Goal: Communication & Community: Ask a question

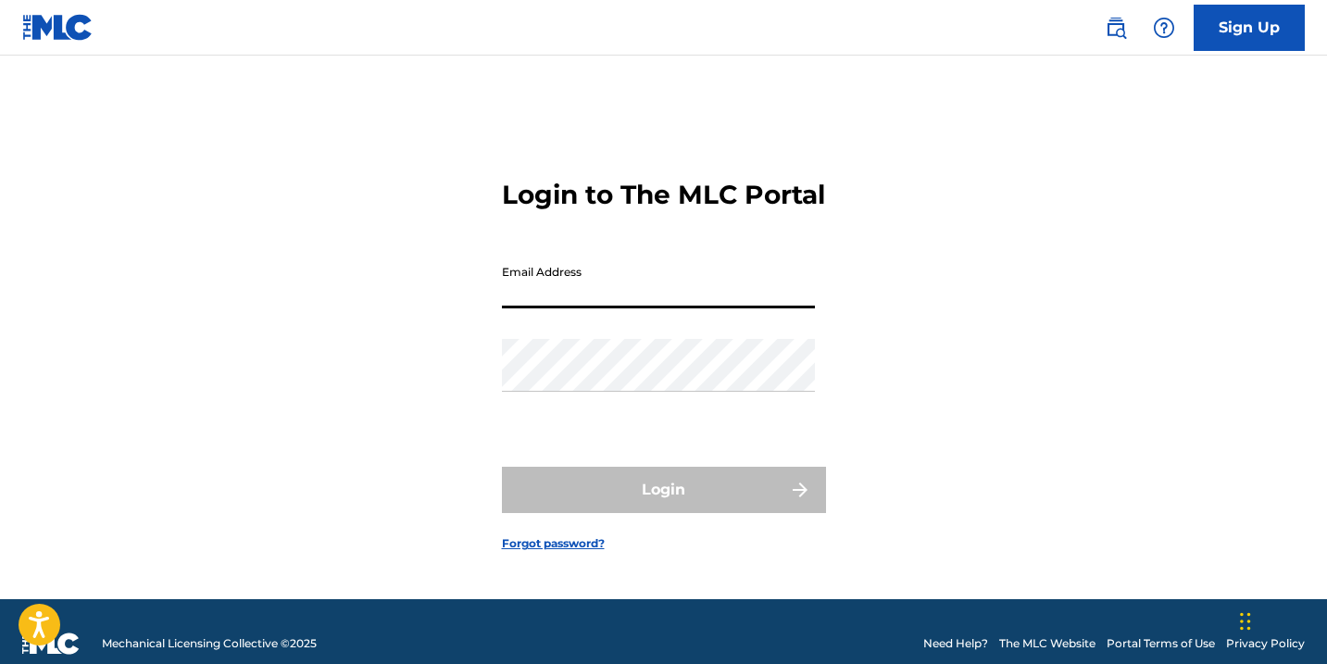
click at [699, 293] on input "Email Address" at bounding box center [658, 282] width 313 height 53
type input "[PERSON_NAME][EMAIL_ADDRESS][DOMAIN_NAME]"
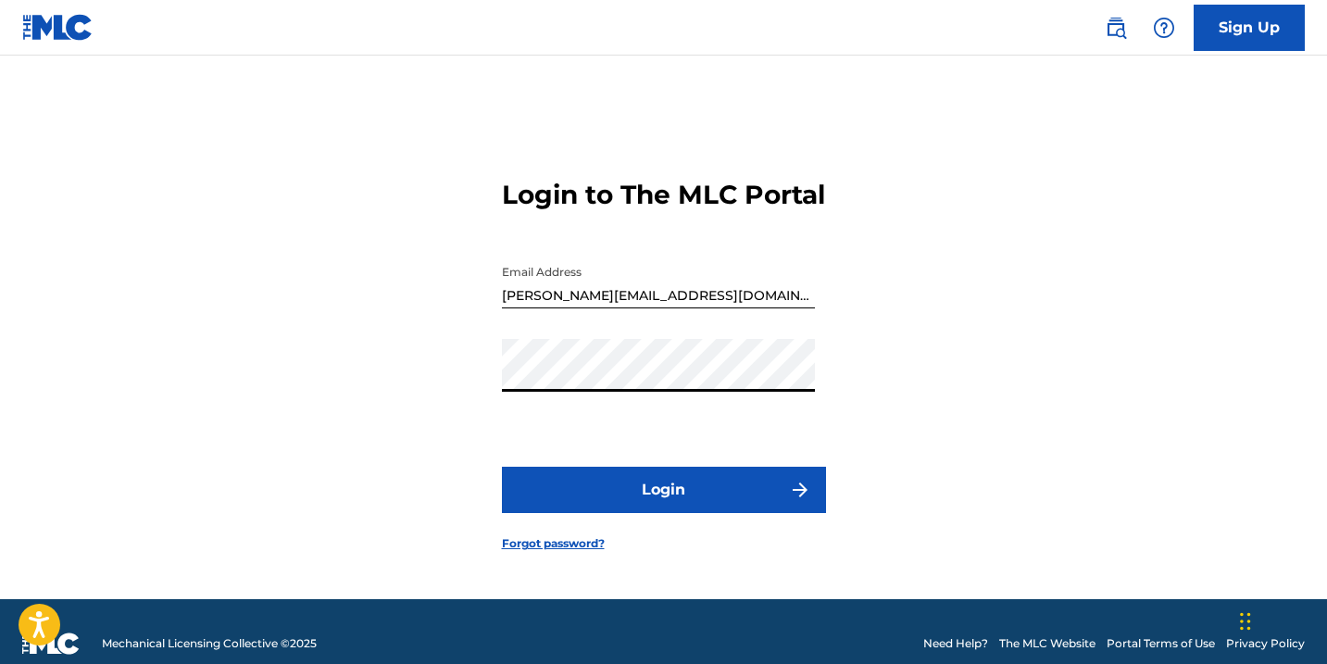
click at [502, 467] on button "Login" at bounding box center [664, 490] width 324 height 46
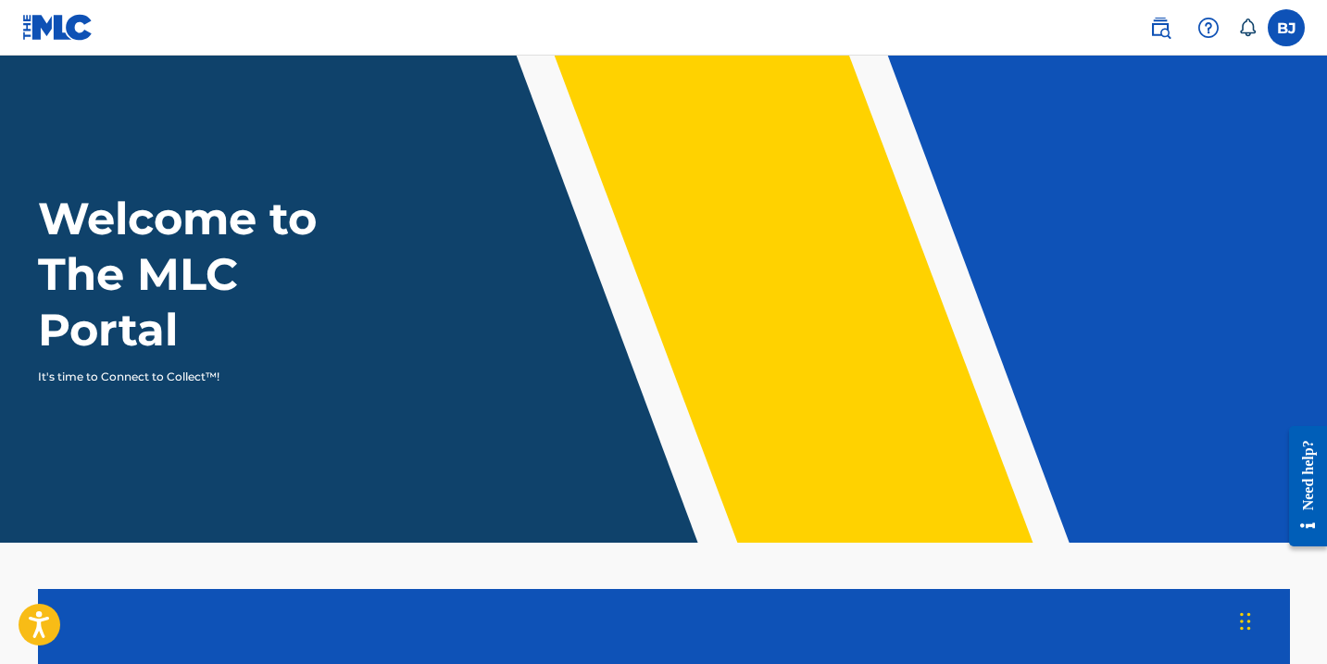
click at [1186, 566] on main "Welcome to The MLC Portal It's time to Connect to Collect™! Add a Member accoun…" at bounding box center [663, 514] width 1327 height 917
click at [1169, 24] on img at bounding box center [1160, 28] width 22 height 22
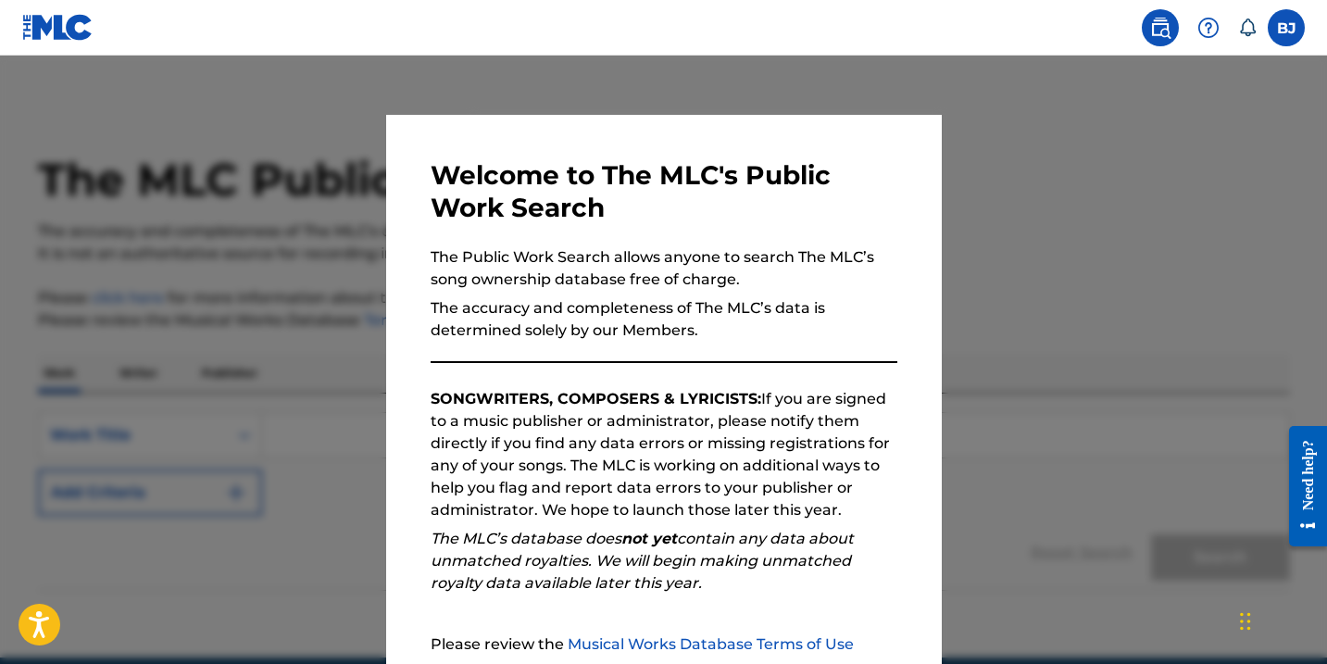
click at [899, 229] on div "Welcome to The MLC's Public Work Search The Public Work Search allows anyone to…" at bounding box center [664, 481] width 556 height 732
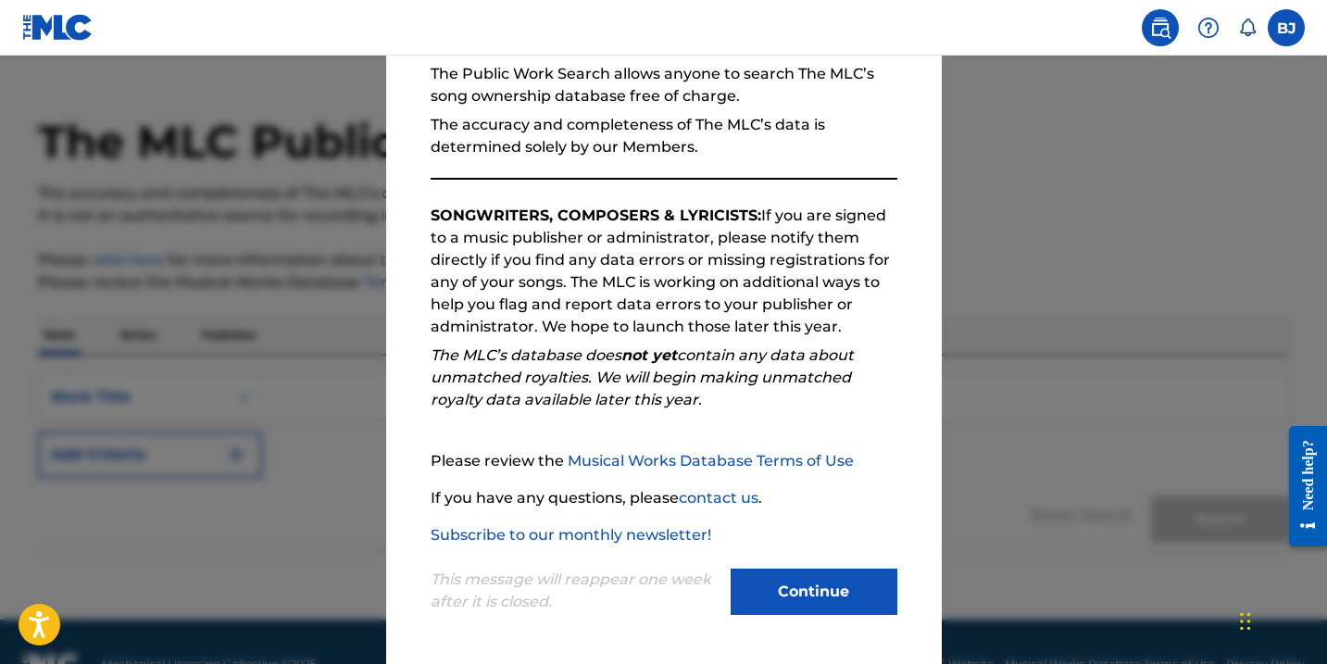
scroll to position [82, 0]
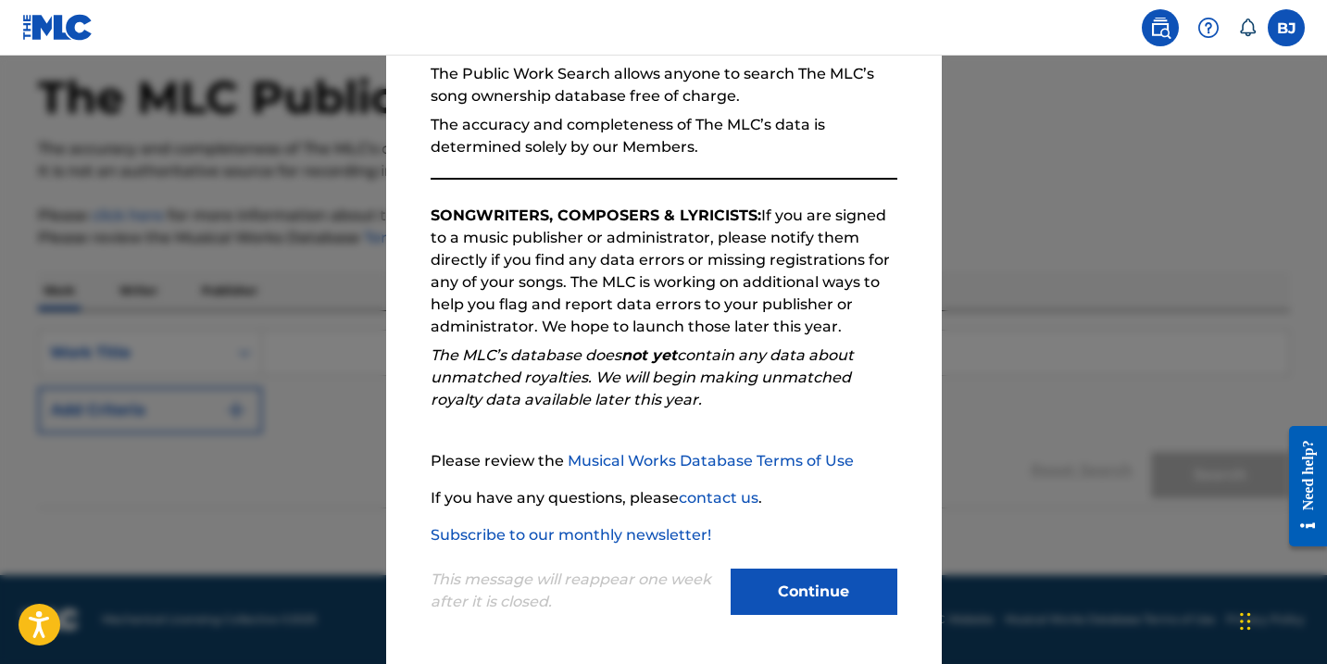
click at [825, 609] on button "Continue" at bounding box center [814, 592] width 167 height 46
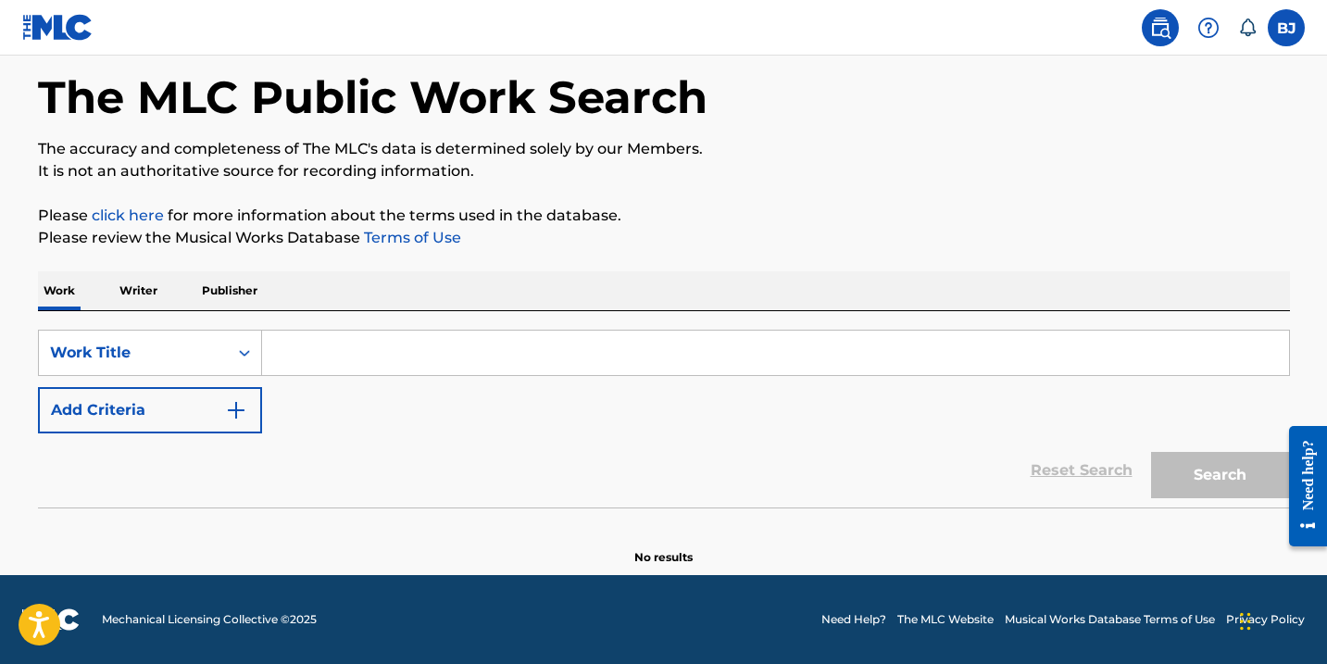
click at [1292, 44] on label at bounding box center [1286, 27] width 37 height 37
click at [1286, 28] on input "[PERSON_NAME] Jaramillo [EMAIL_ADDRESS][DOMAIN_NAME] Notification Preferences P…" at bounding box center [1286, 28] width 0 height 0
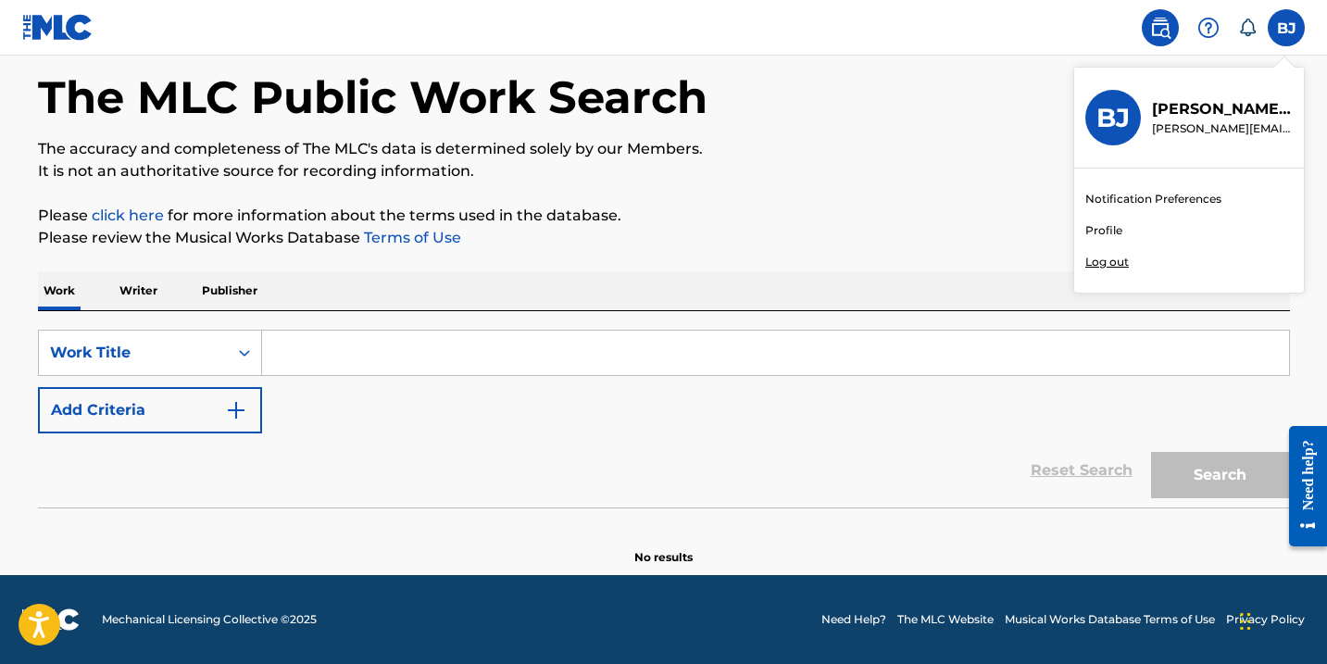
click at [1202, 202] on link "Notification Preferences" at bounding box center [1153, 199] width 136 height 17
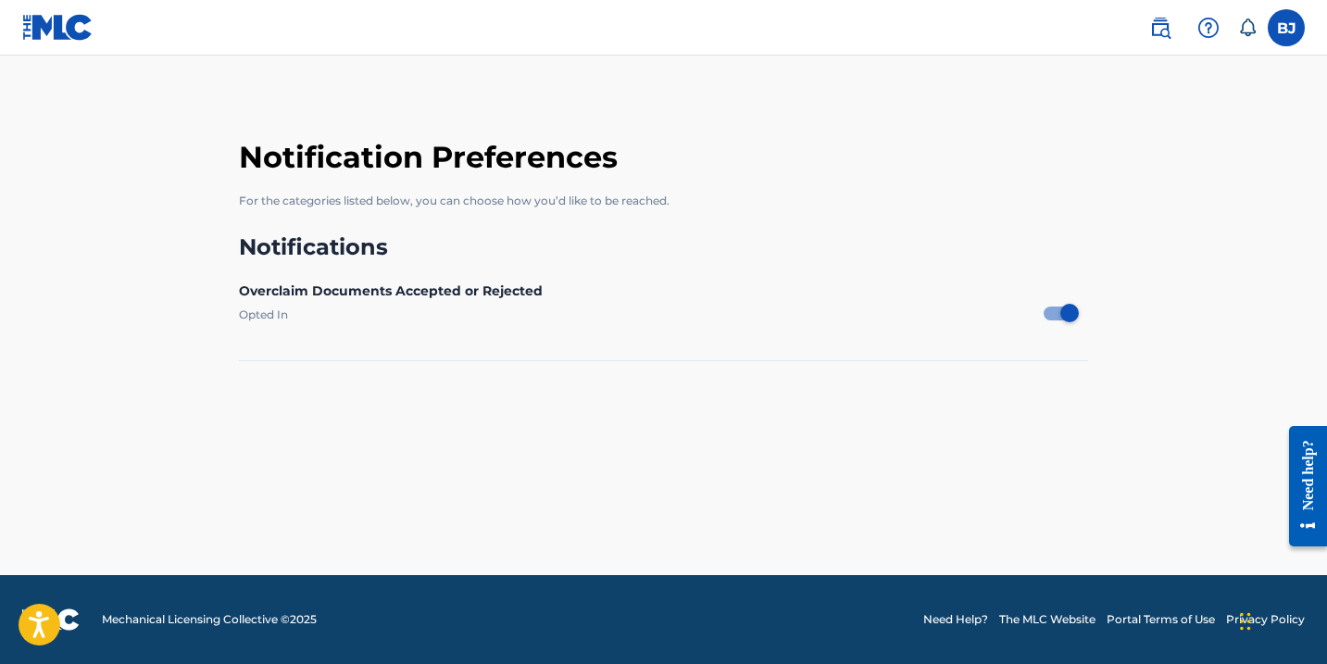
click at [1285, 20] on label at bounding box center [1286, 27] width 37 height 37
click at [1286, 28] on input "[PERSON_NAME] Jaramillo [EMAIL_ADDRESS][DOMAIN_NAME] Notification Preferences P…" at bounding box center [1286, 28] width 0 height 0
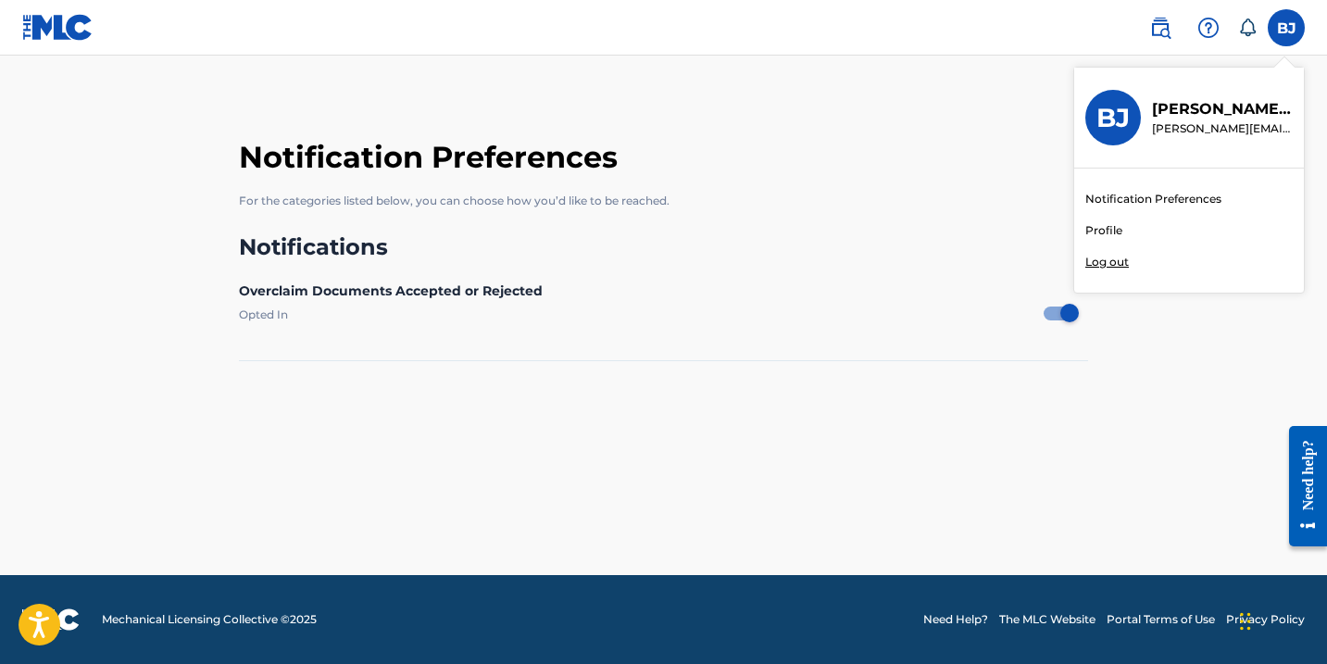
click at [1110, 226] on link "Profile" at bounding box center [1103, 230] width 37 height 17
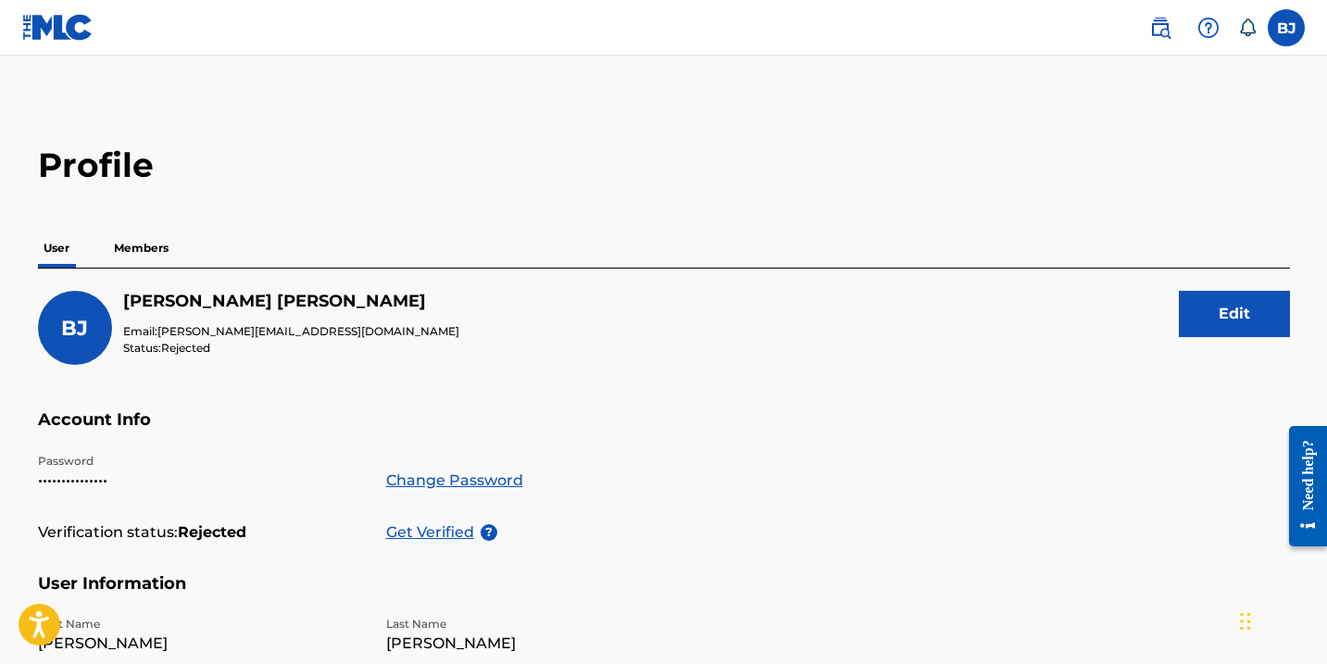
click at [682, 355] on div "[PERSON_NAME] Email: [PERSON_NAME][EMAIL_ADDRESS][DOMAIN_NAME] Status: Rejected…" at bounding box center [664, 350] width 1252 height 119
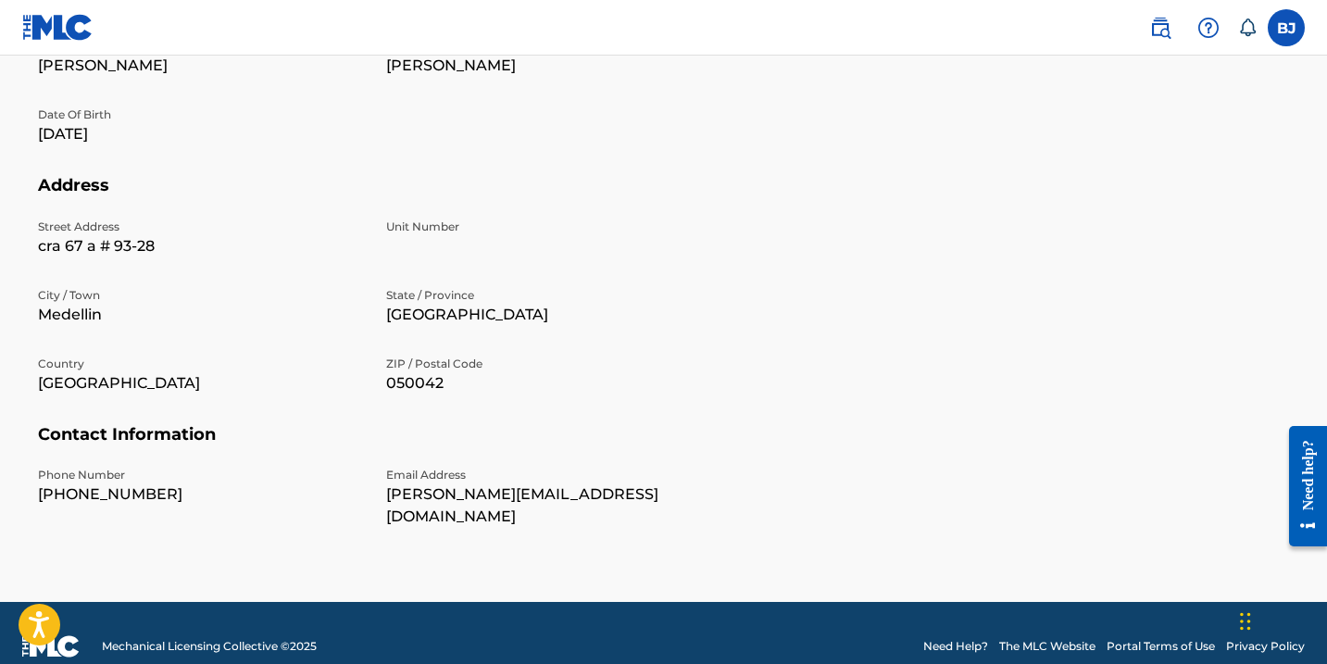
scroll to position [582, 0]
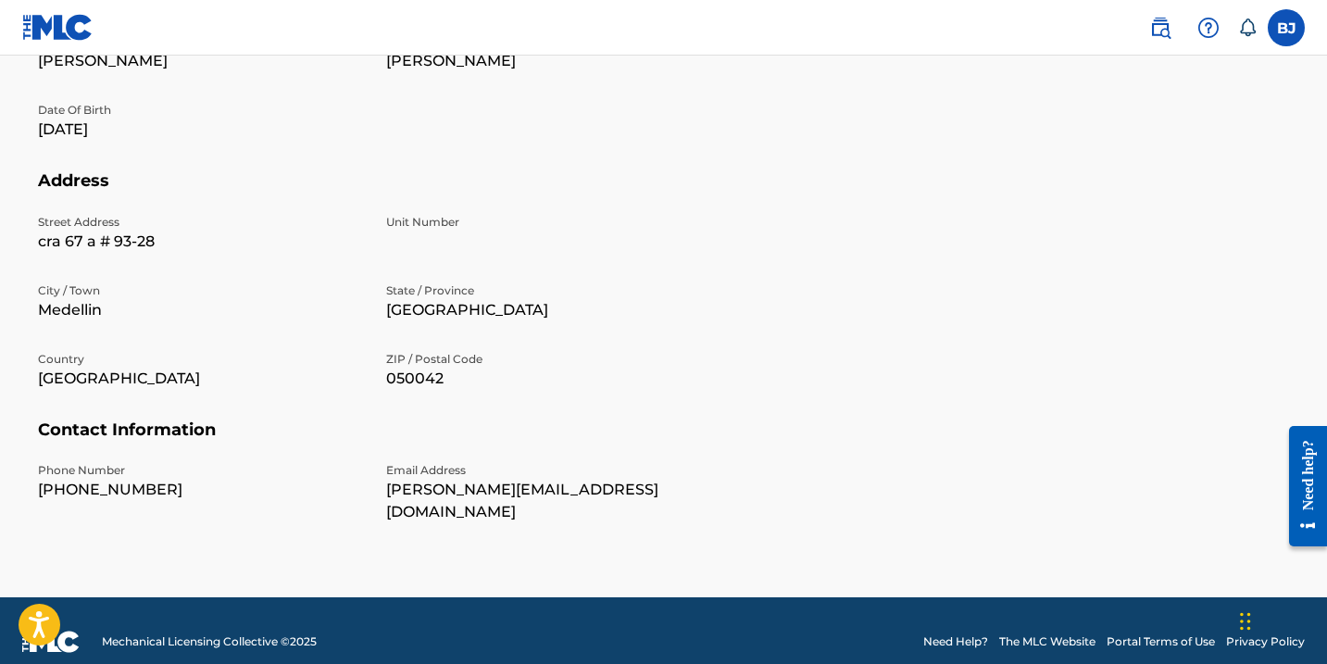
click at [59, 31] on img at bounding box center [57, 27] width 71 height 27
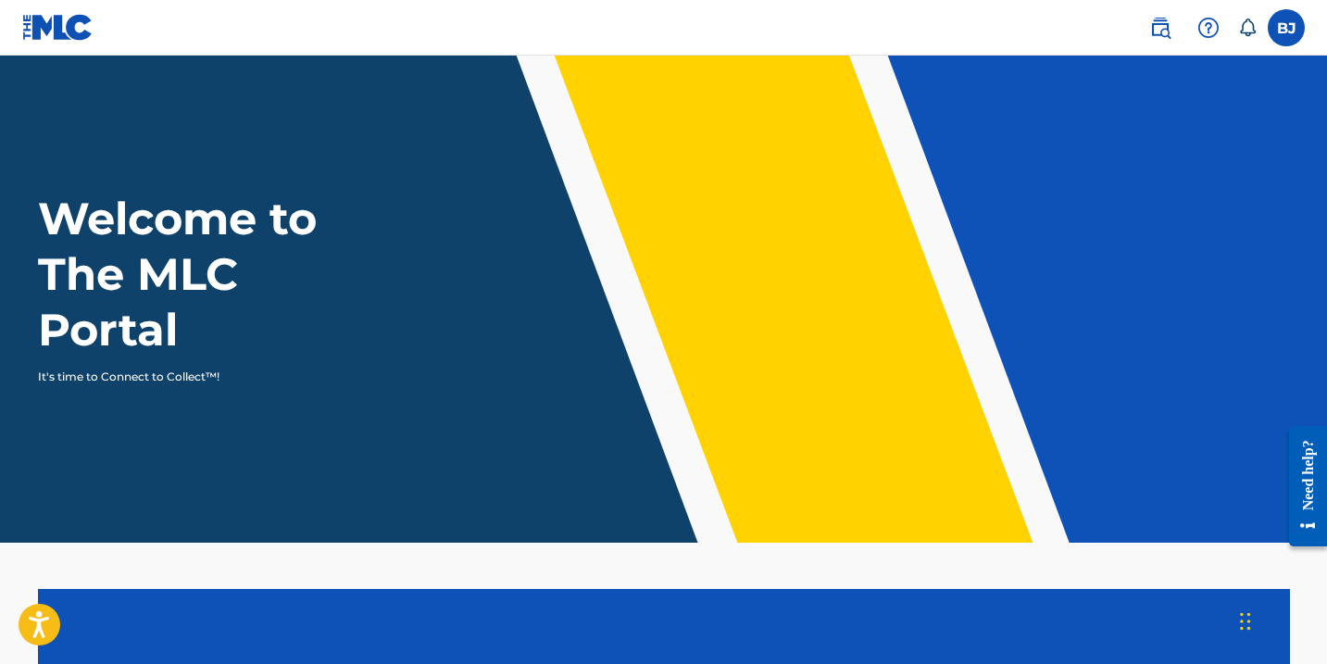
click at [170, 268] on h1 "Welcome to The MLC Portal" at bounding box center [211, 274] width 346 height 167
click at [1278, 31] on label at bounding box center [1286, 27] width 37 height 37
click at [1286, 28] on input "[PERSON_NAME] Jaramillo [EMAIL_ADDRESS][DOMAIN_NAME] Notification Preferences P…" at bounding box center [1286, 28] width 0 height 0
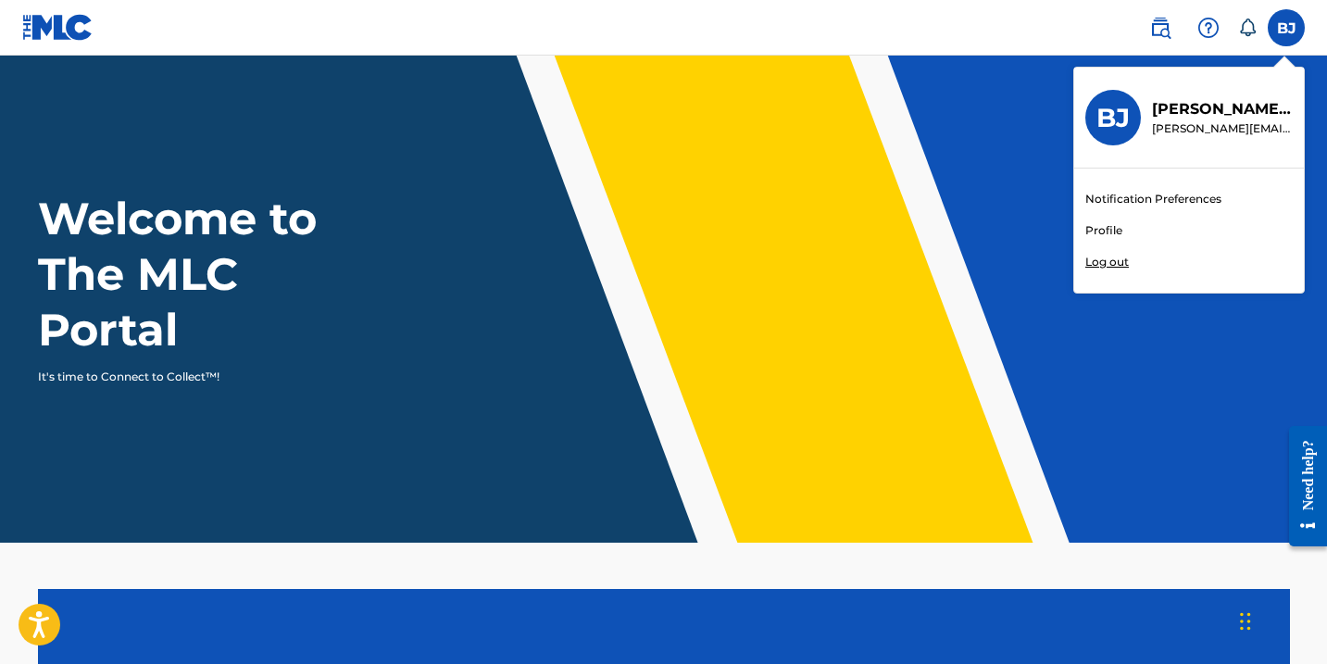
click at [1278, 31] on div "[PERSON_NAME] Jaramillo [EMAIL_ADDRESS][DOMAIN_NAME] Notification Preferences P…" at bounding box center [1286, 27] width 37 height 37
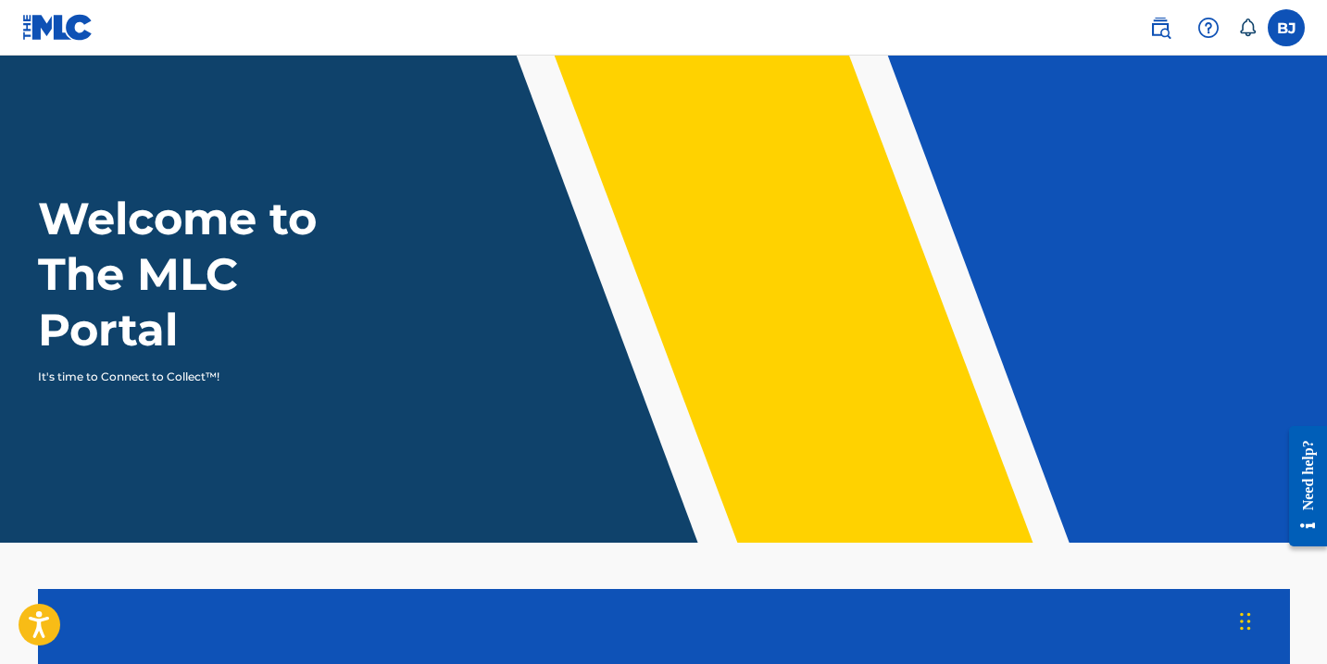
click at [1206, 31] on img at bounding box center [1208, 28] width 22 height 22
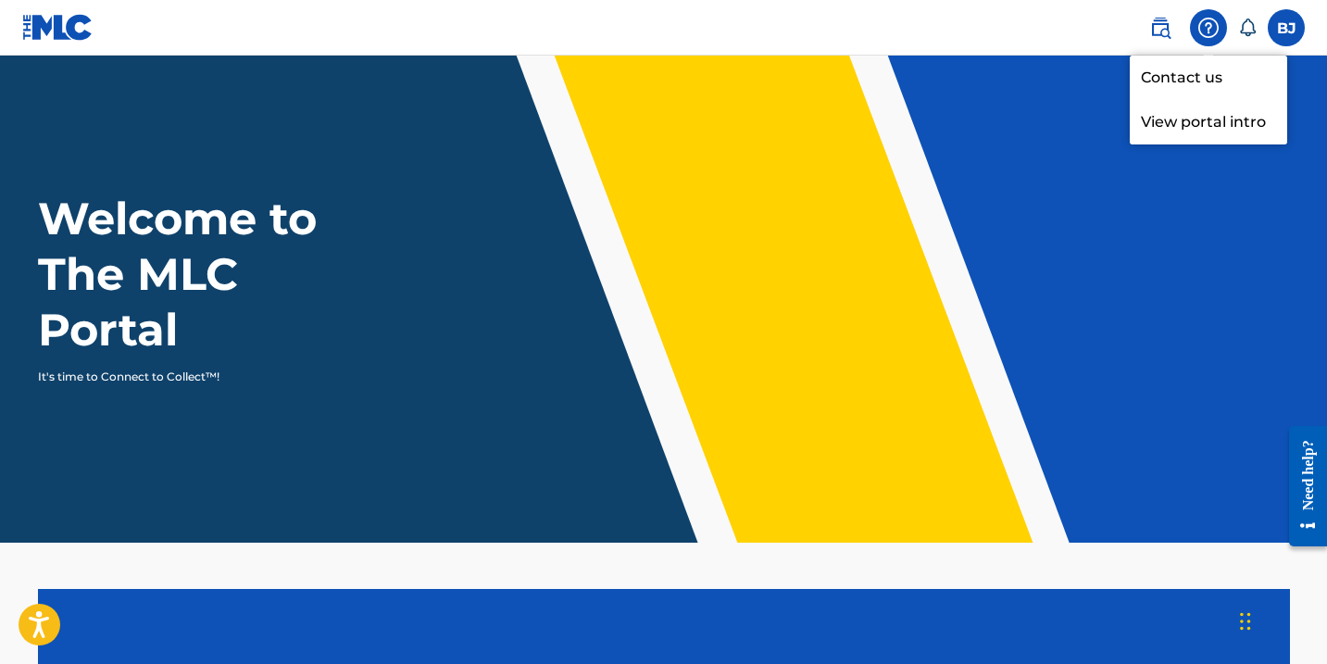
click at [1213, 79] on link "Contact us" at bounding box center [1208, 78] width 157 height 44
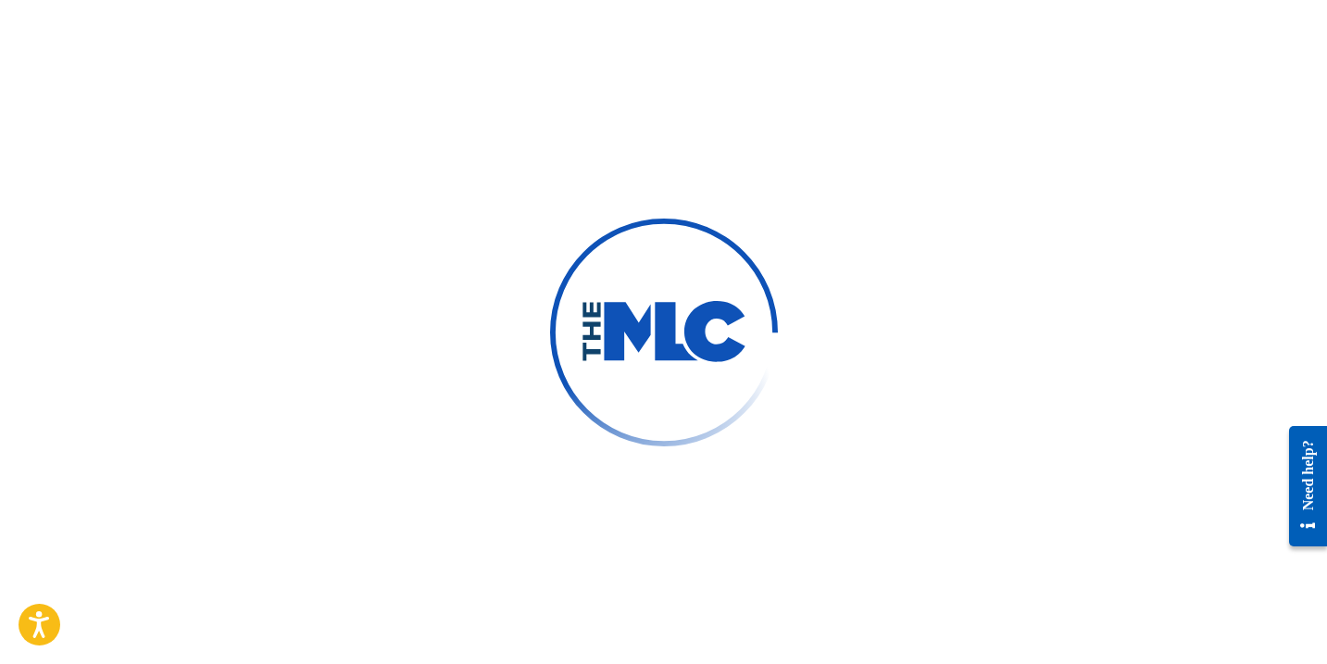
type input "[PERSON_NAME]"
type input "[PERSON_NAME][EMAIL_ADDRESS][DOMAIN_NAME]"
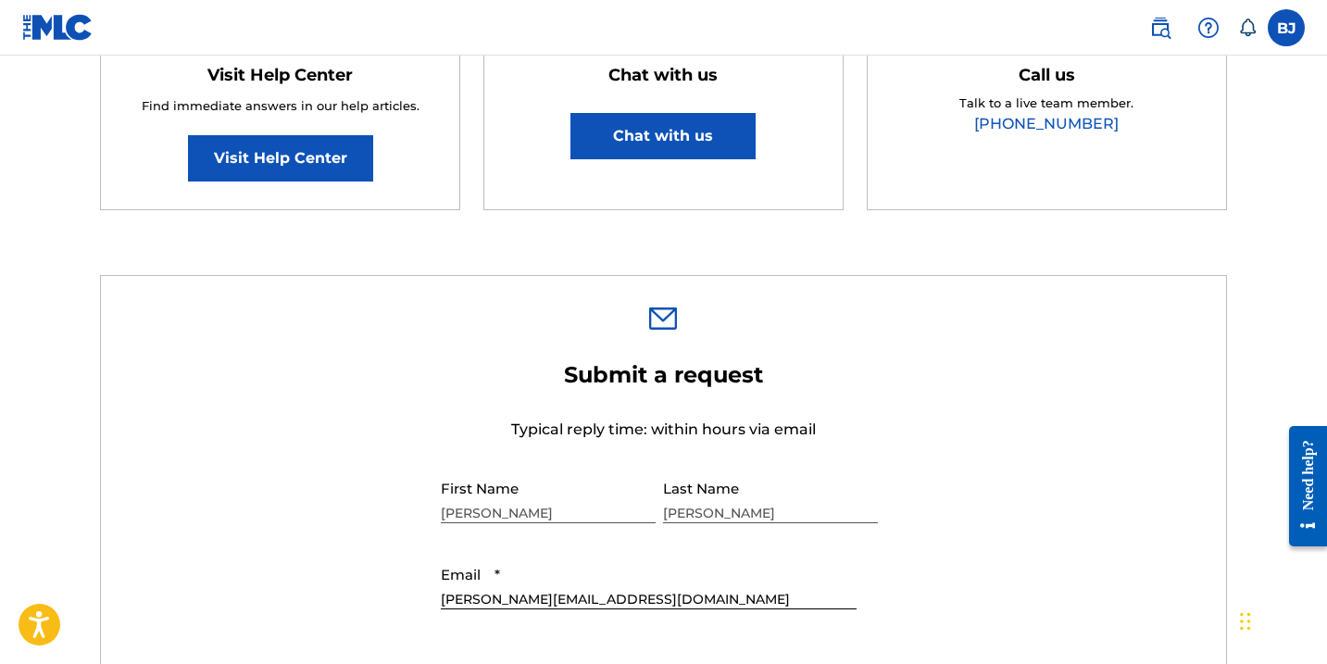
scroll to position [370, 0]
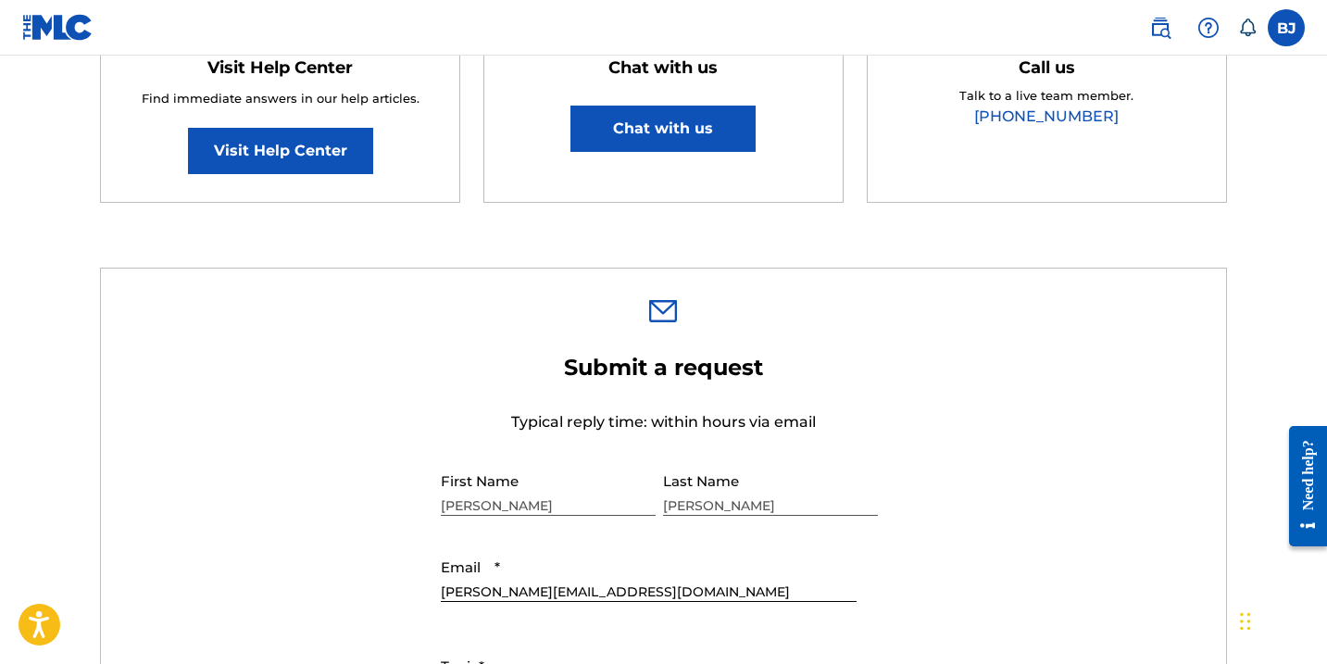
click at [735, 131] on button "Chat with us" at bounding box center [662, 129] width 185 height 46
click at [850, 243] on div "Need Help? You've come to the right place! Check out our Help Center or FAQ pag…" at bounding box center [664, 610] width 1296 height 1758
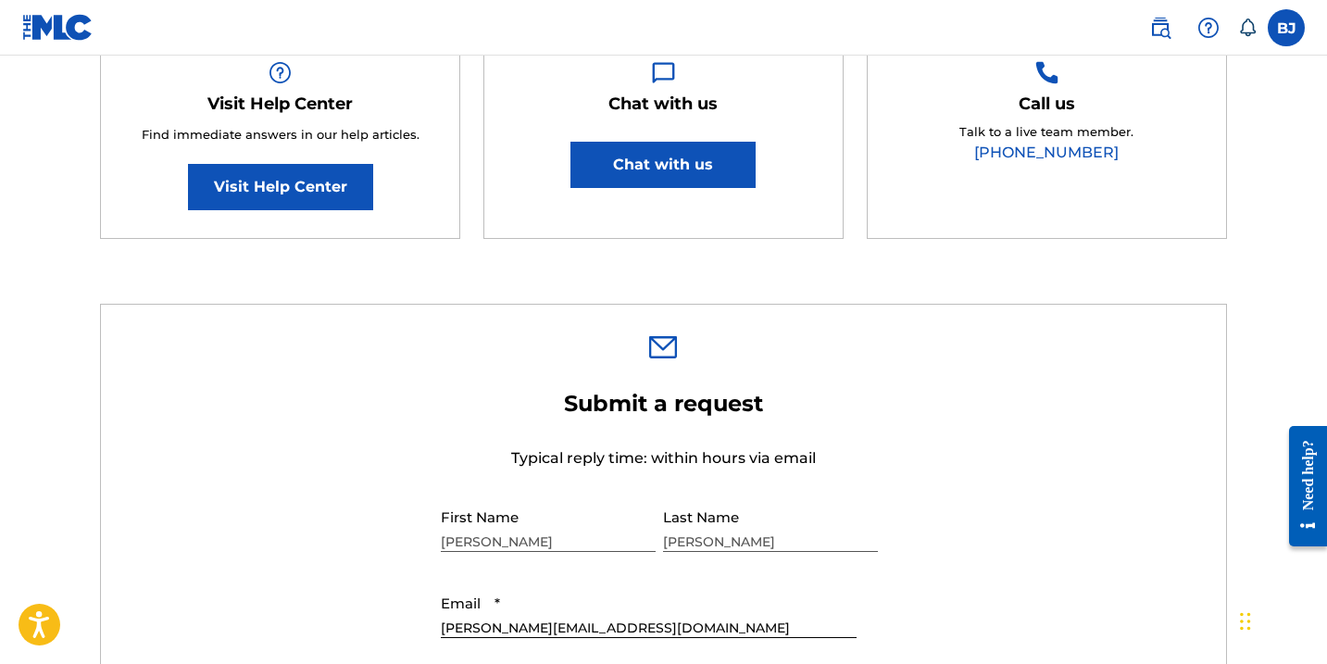
scroll to position [333, 0]
